Goal: Information Seeking & Learning: Learn about a topic

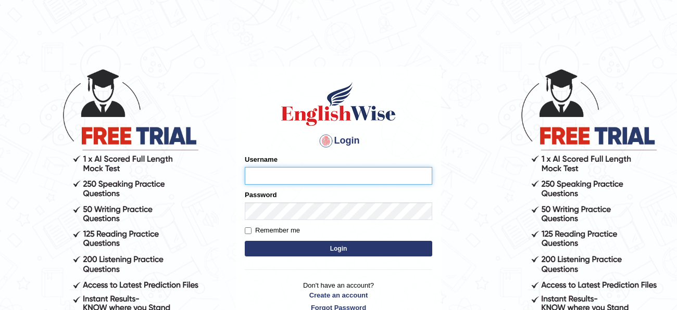
type input "Rana1983"
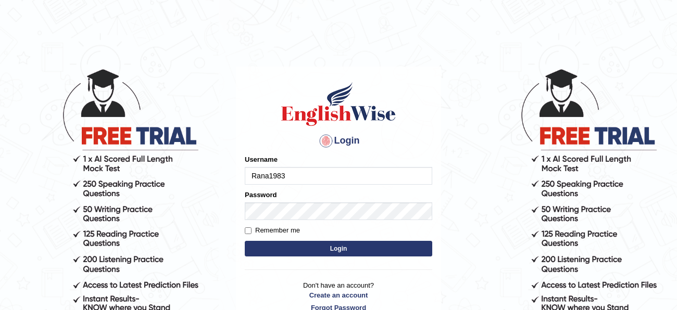
click at [345, 252] on button "Login" at bounding box center [338, 249] width 187 height 16
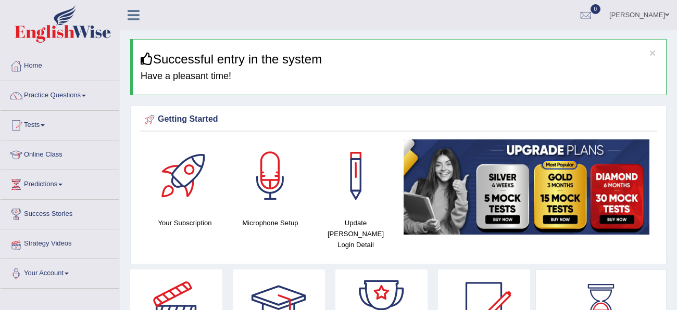
click at [47, 155] on link "Online Class" at bounding box center [60, 154] width 119 height 26
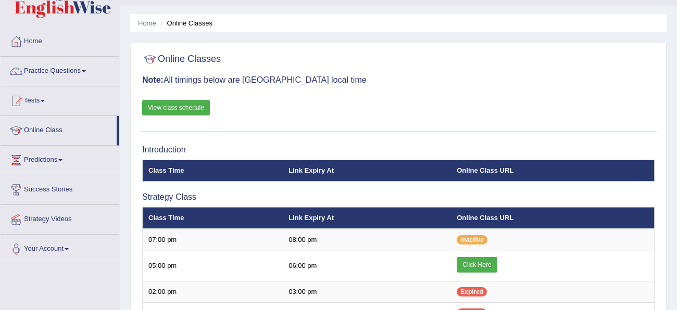
scroll to position [20, 0]
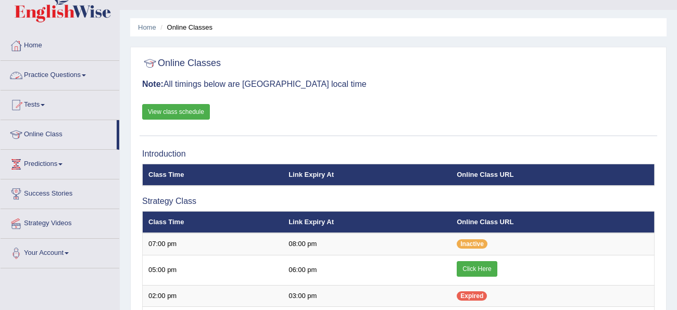
click at [84, 75] on link "Practice Questions" at bounding box center [60, 74] width 119 height 26
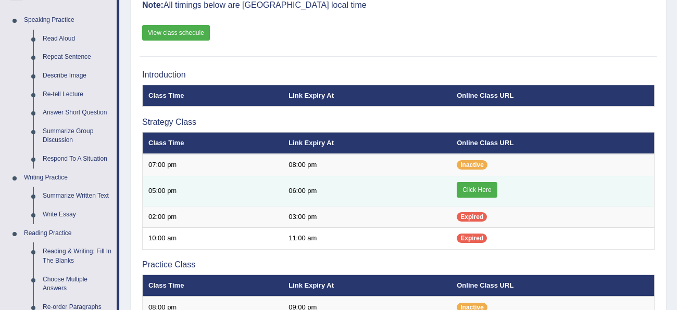
scroll to position [29, 0]
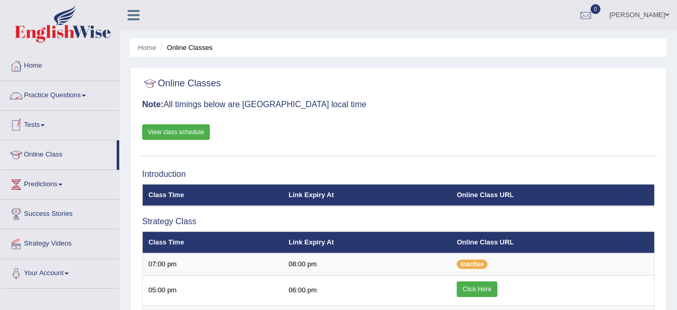
click at [84, 94] on link "Practice Questions" at bounding box center [60, 94] width 119 height 26
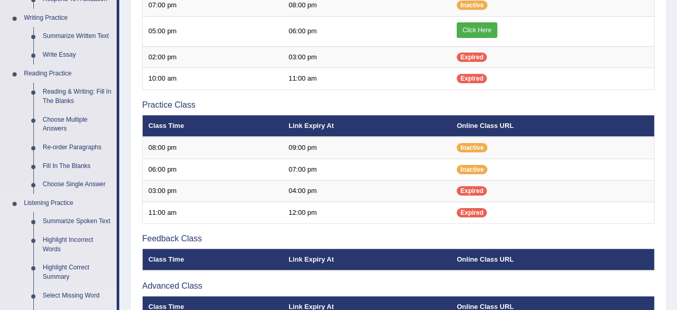
scroll to position [258, 0]
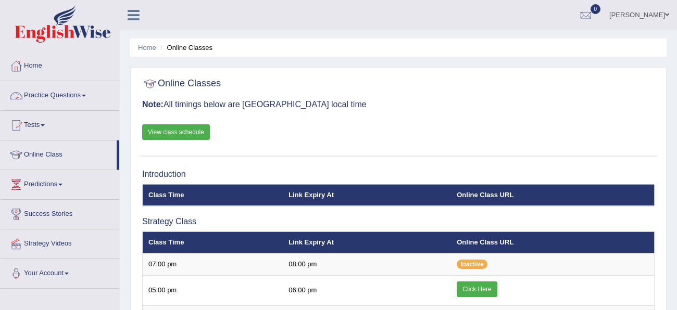
click at [79, 93] on link "Practice Questions" at bounding box center [60, 94] width 119 height 26
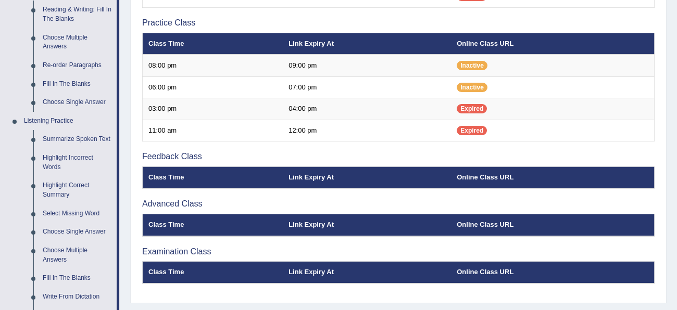
scroll to position [334, 0]
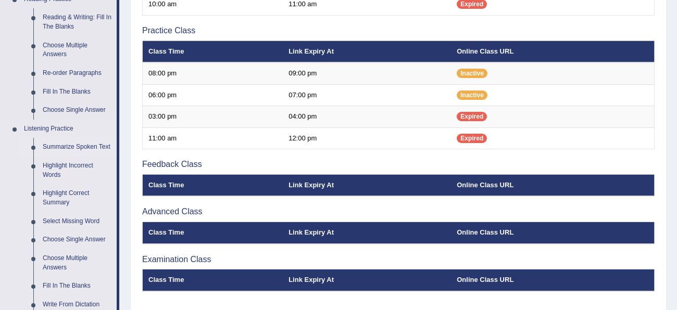
click at [64, 149] on link "Summarize Spoken Text" at bounding box center [77, 147] width 79 height 19
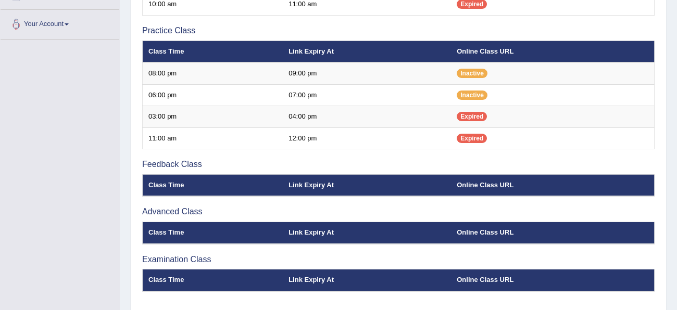
scroll to position [257, 0]
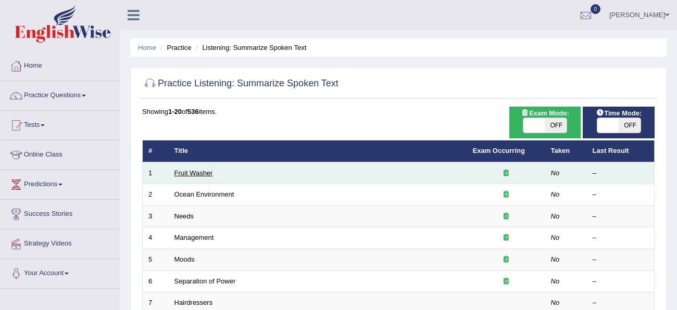
click at [200, 173] on link "Fruit Washer" at bounding box center [193, 173] width 39 height 8
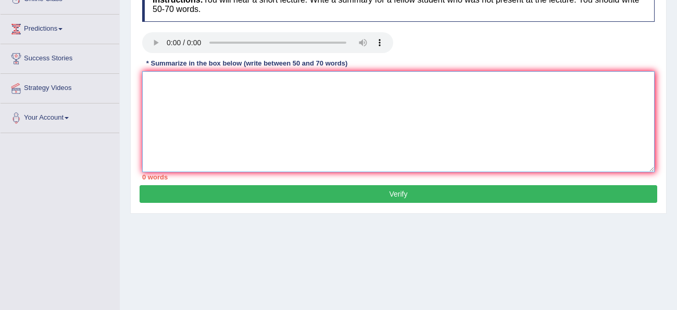
click at [188, 91] on textarea at bounding box center [398, 121] width 512 height 101
click at [155, 90] on textarea "The" at bounding box center [398, 121] width 512 height 101
click at [182, 143] on textarea "ThTye" at bounding box center [398, 121] width 512 height 101
click at [189, 93] on textarea "ThTye" at bounding box center [398, 121] width 512 height 101
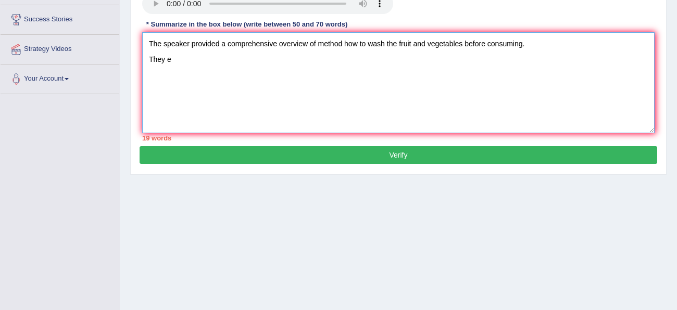
type textarea "The speaker provided a comprehensive overview of method how to wash the fruit a…"
click at [151, 42] on textarea "The speaker provided a comprehensive overview of method how to wash the fruit a…" at bounding box center [398, 82] width 512 height 101
click at [145, 42] on textarea "The speaker provided a comprehensive overview of method how to wash the fruit a…" at bounding box center [398, 82] width 512 height 101
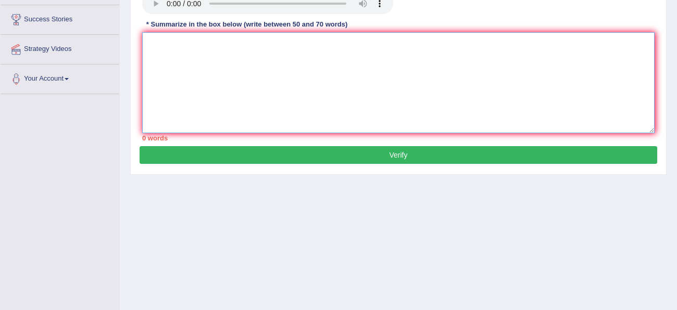
click at [262, 49] on textarea at bounding box center [398, 82] width 512 height 101
paste textarea "he speaker provided a comprehensive overview of [main topic], highlighting seve…"
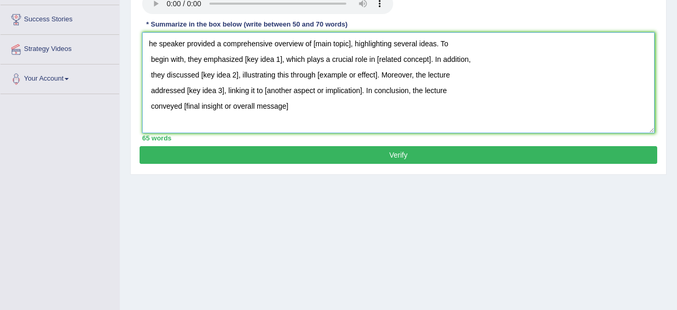
click at [148, 46] on textarea "he speaker provided a comprehensive overview of [main topic], highlighting seve…" at bounding box center [398, 82] width 512 height 101
click at [353, 46] on textarea "The speaker provided a comprehensive overview of [main topic], highlighting sev…" at bounding box center [398, 82] width 512 height 101
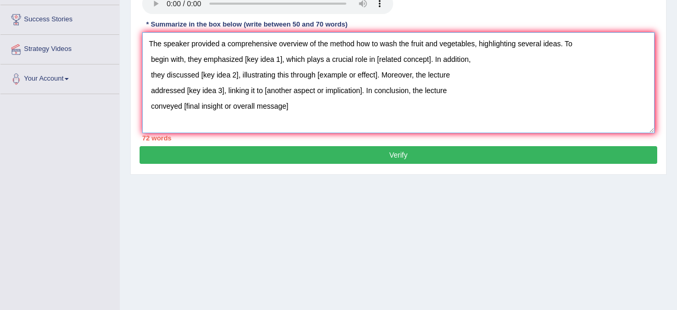
click at [278, 62] on textarea "The speaker provided a comprehensive overview of the method how to wash the fru…" at bounding box center [398, 82] width 512 height 101
click at [445, 60] on textarea "The speaker provided a comprehensive overview of the method how to wash the fru…" at bounding box center [398, 82] width 512 height 101
click at [237, 76] on textarea "The speaker provided a comprehensive overview of the method how to wash the fru…" at bounding box center [398, 82] width 512 height 101
click at [403, 76] on textarea "The speaker provided a comprehensive overview of the method how to wash the fru…" at bounding box center [398, 82] width 512 height 101
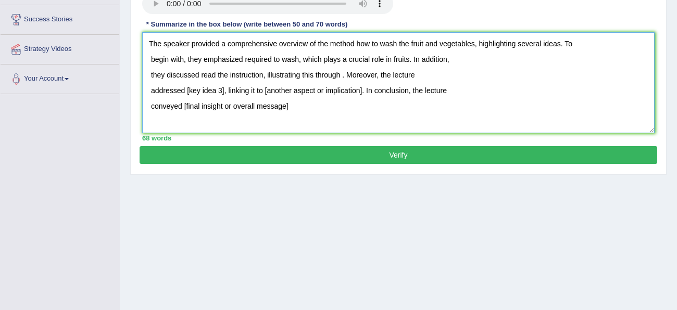
click at [264, 75] on textarea "The speaker provided a comprehensive overview of the method how to wash the fru…" at bounding box center [398, 82] width 512 height 101
click at [351, 77] on textarea "The speaker provided a comprehensive overview of the method how to wash the fru…" at bounding box center [398, 82] width 512 height 101
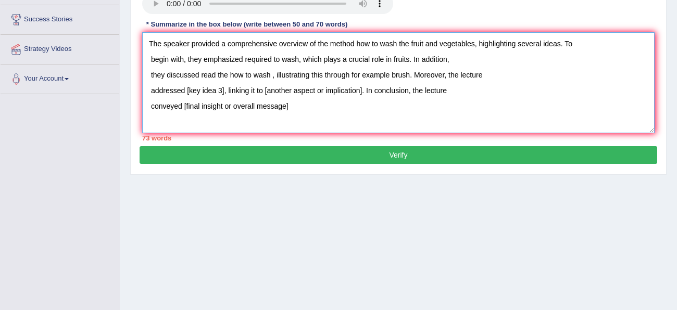
click at [222, 91] on textarea "The speaker provided a comprehensive overview of the method how to wash the fru…" at bounding box center [398, 82] width 512 height 101
click at [377, 91] on textarea "The speaker provided a comprehensive overview of the method how to wash the fru…" at bounding box center [398, 82] width 512 height 101
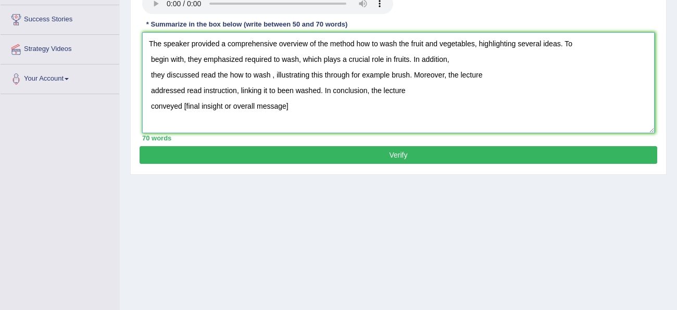
click at [355, 42] on textarea "The speaker provided a comprehensive overview of the method how to wash the fru…" at bounding box center [398, 82] width 512 height 101
click at [289, 107] on textarea "The speaker provided a comprehensive overview of the matter how to wash the fru…" at bounding box center [398, 82] width 512 height 101
click at [470, 44] on textarea "The speaker provided a comprehensive overview of the matter how to wash the fru…" at bounding box center [398, 82] width 512 height 101
click at [283, 105] on textarea "The speaker provided a comprehensive overview of the matter how to wash the fru…" at bounding box center [398, 82] width 512 height 101
click at [419, 45] on textarea "The speaker provided a comprehensive overview of the matter how to wash the fru…" at bounding box center [398, 82] width 512 height 101
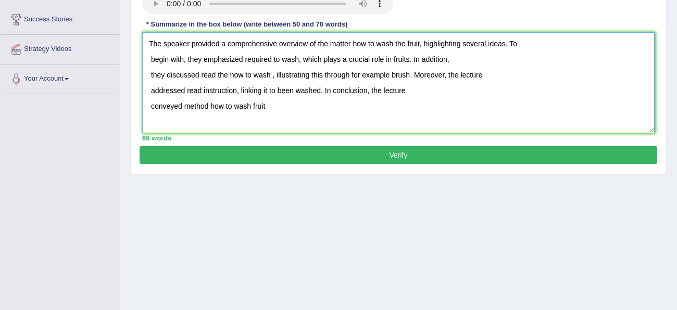
click at [297, 108] on textarea "The speaker provided a comprehensive overview of the matter how to wash the fru…" at bounding box center [398, 82] width 512 height 101
click at [272, 105] on textarea "The speaker provided a comprehensive overview of the matter how to wash the fru…" at bounding box center [398, 82] width 512 height 101
click at [510, 45] on textarea "The speaker provided a comprehensive overview of the matter how to wash the fru…" at bounding box center [398, 82] width 512 height 101
click at [508, 43] on textarea "The speaker provided a comprehensive overview of the matter how to wash the fru…" at bounding box center [398, 82] width 512 height 101
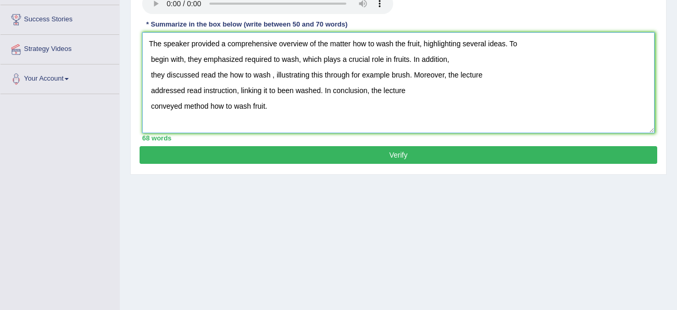
click at [151, 59] on textarea "The speaker provided a comprehensive overview of the matter how to wash the fru…" at bounding box center [398, 82] width 512 height 101
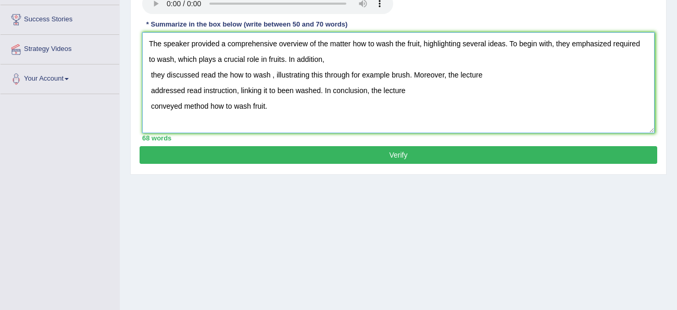
click at [151, 72] on textarea "The speaker provided a comprehensive overview of the matter how to wash the fru…" at bounding box center [398, 82] width 512 height 101
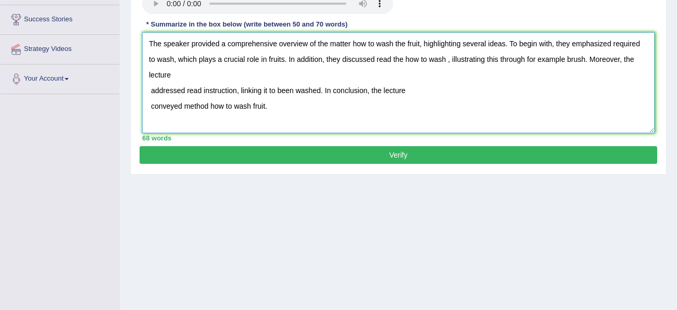
click at [152, 89] on textarea "The speaker provided a comprehensive overview of the matter how to wash the fru…" at bounding box center [398, 82] width 512 height 101
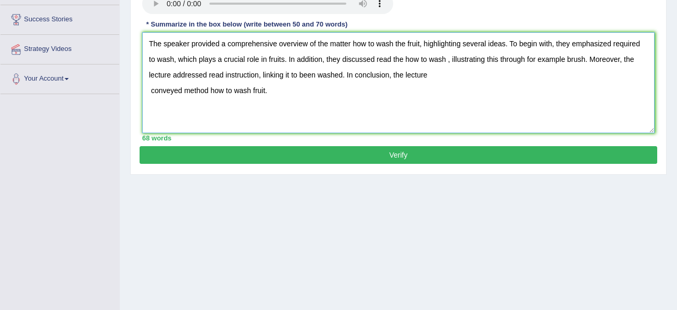
click at [151, 91] on textarea "The speaker provided a comprehensive overview of the matter how to wash the fru…" at bounding box center [398, 82] width 512 height 101
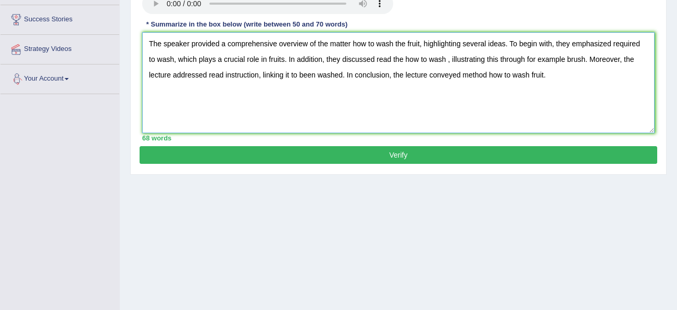
click at [316, 79] on textarea "The speaker provided a comprehensive overview of the matter how to wash the fru…" at bounding box center [398, 82] width 512 height 101
type textarea "The speaker provided a comprehensive overview of the matter how to wash the fru…"
click at [356, 160] on button "Verify" at bounding box center [399, 155] width 518 height 18
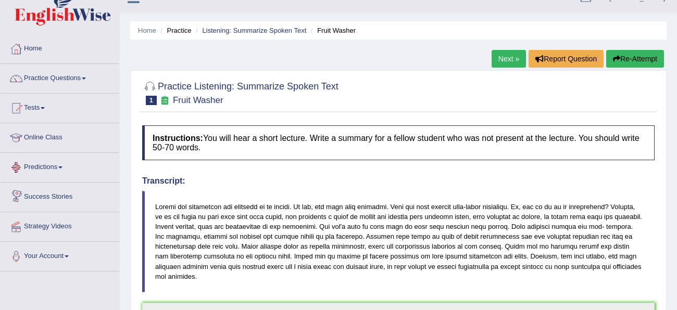
scroll to position [0, 0]
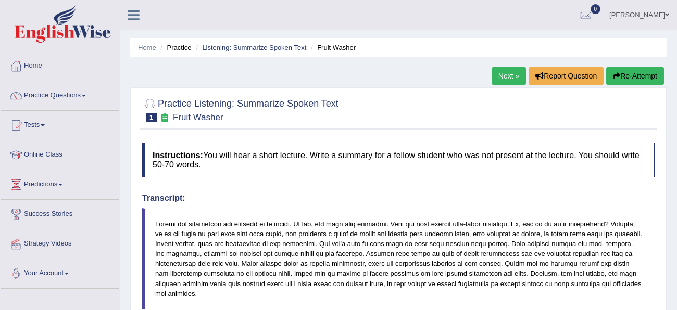
click at [59, 150] on link "Online Class" at bounding box center [60, 154] width 119 height 26
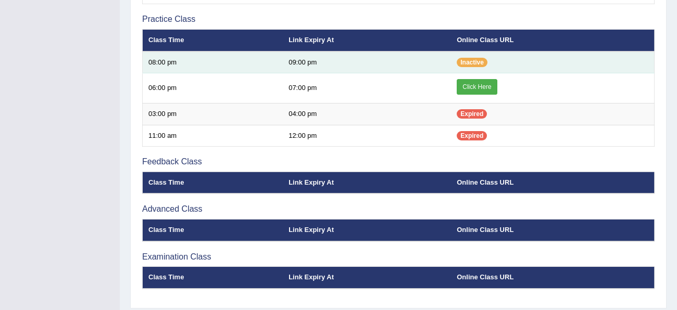
scroll to position [337, 0]
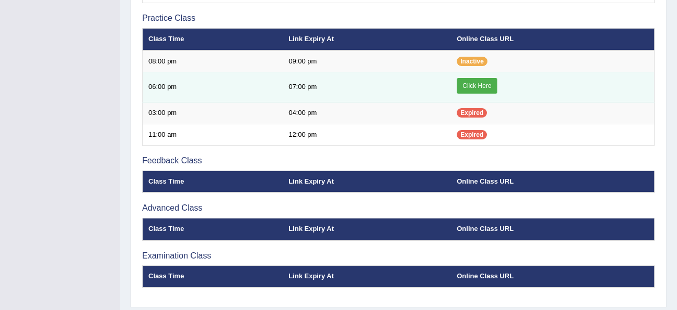
click at [477, 88] on link "Click Here" at bounding box center [477, 86] width 40 height 16
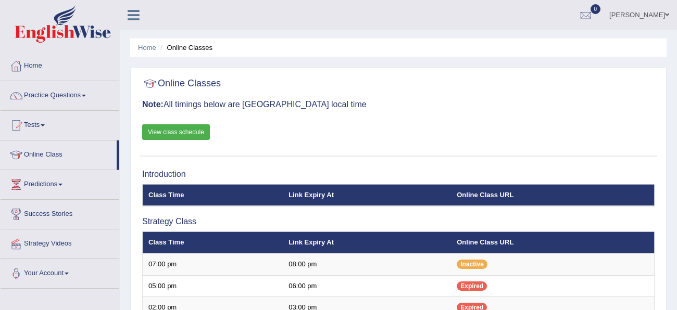
click at [190, 132] on link "View class schedule" at bounding box center [176, 132] width 68 height 16
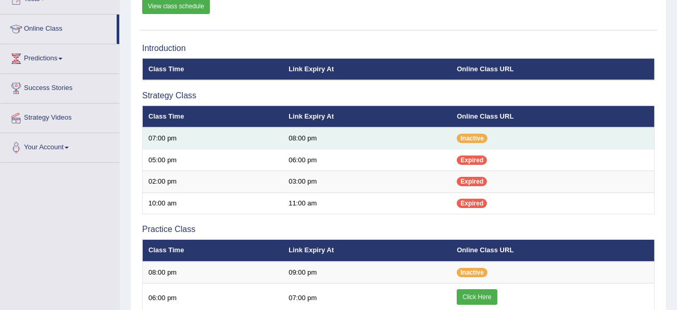
scroll to position [126, 0]
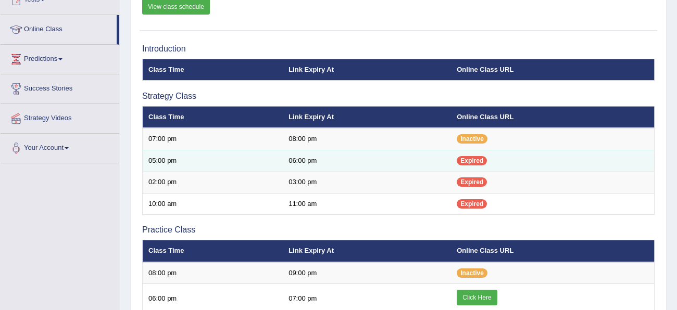
click at [451, 159] on td "06:00 pm" at bounding box center [367, 161] width 168 height 22
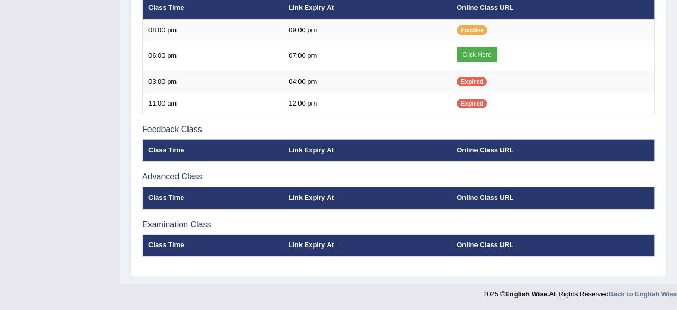
scroll to position [0, 0]
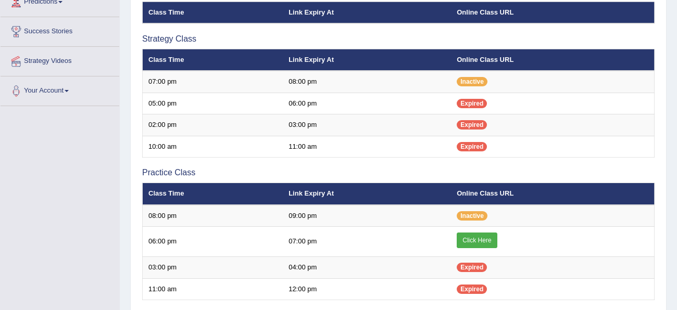
scroll to position [183, 0]
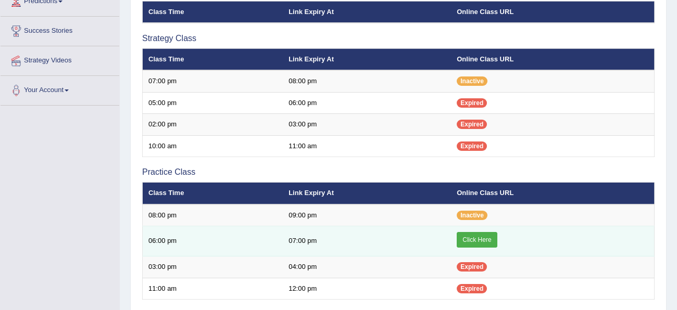
click at [480, 244] on link "Click Here" at bounding box center [477, 240] width 40 height 16
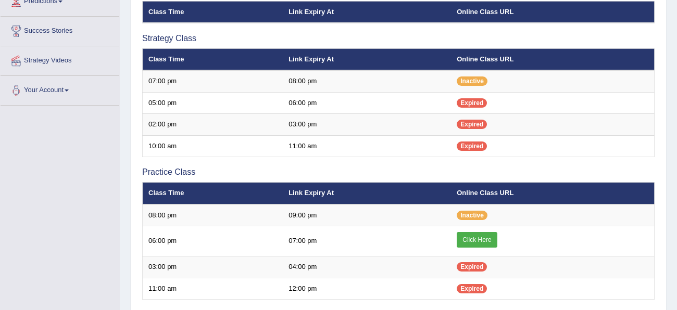
scroll to position [183, 0]
